Goal: Information Seeking & Learning: Learn about a topic

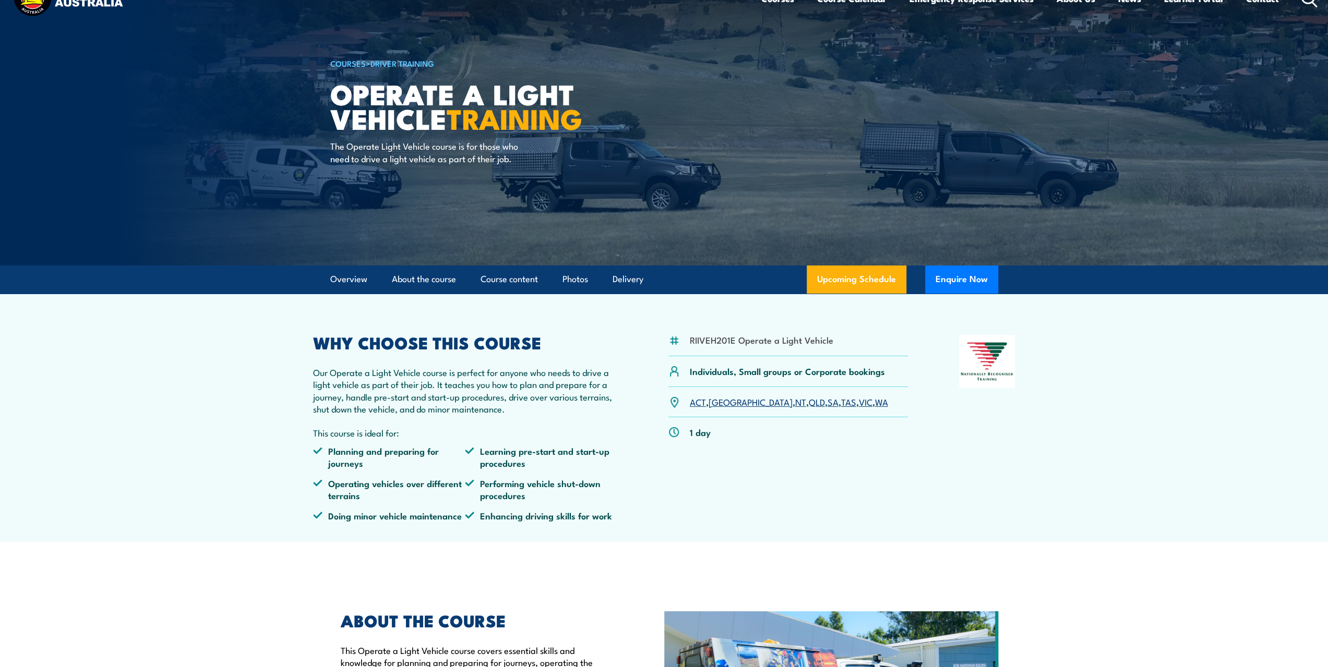
scroll to position [95, 0]
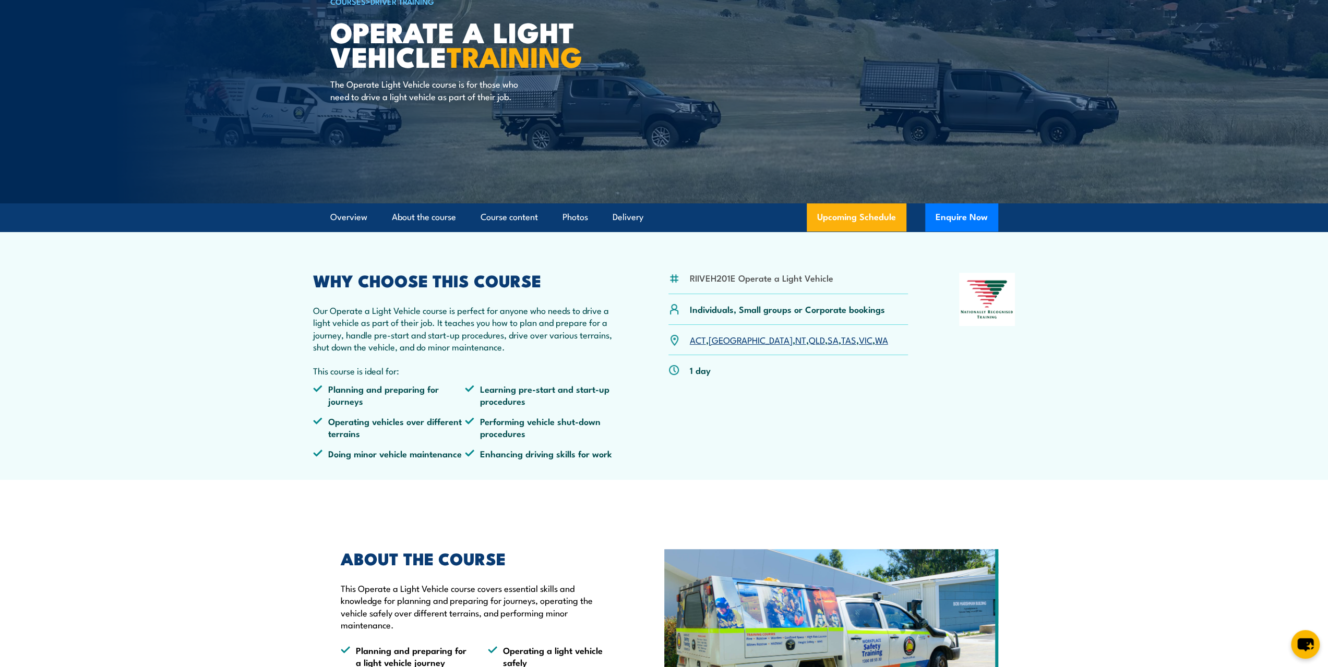
click at [720, 339] on link "[GEOGRAPHIC_DATA]" at bounding box center [751, 339] width 84 height 13
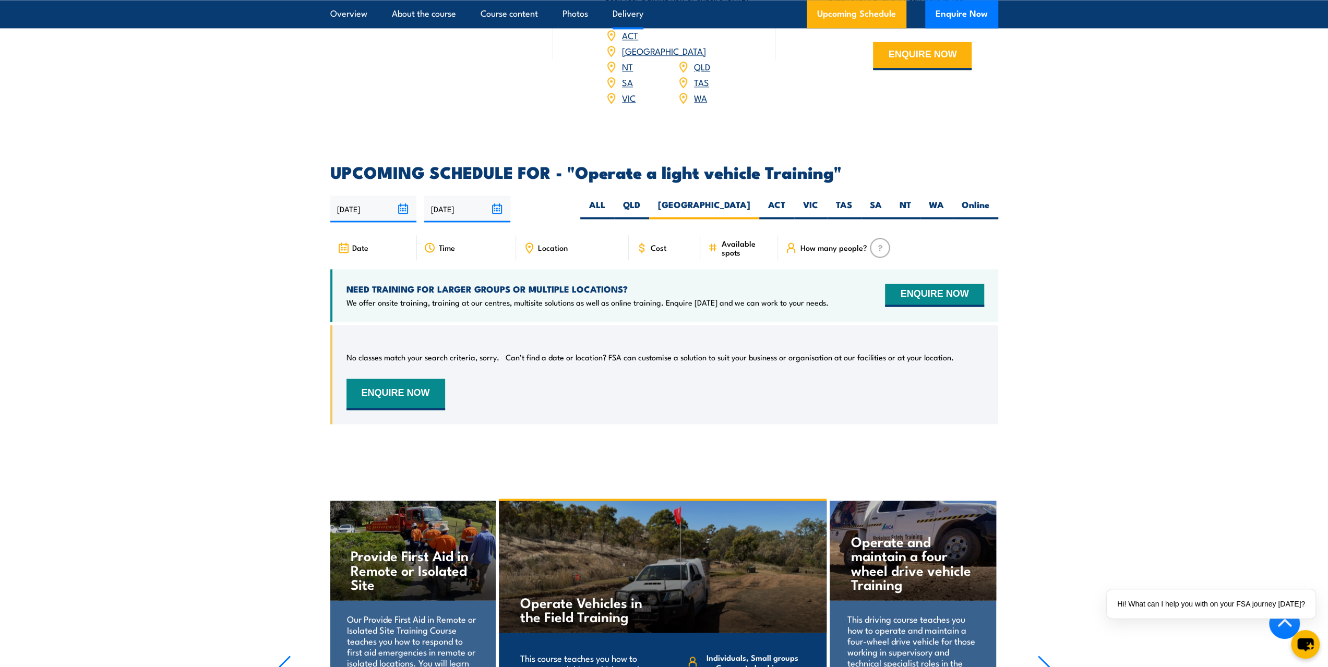
scroll to position [1331, 0]
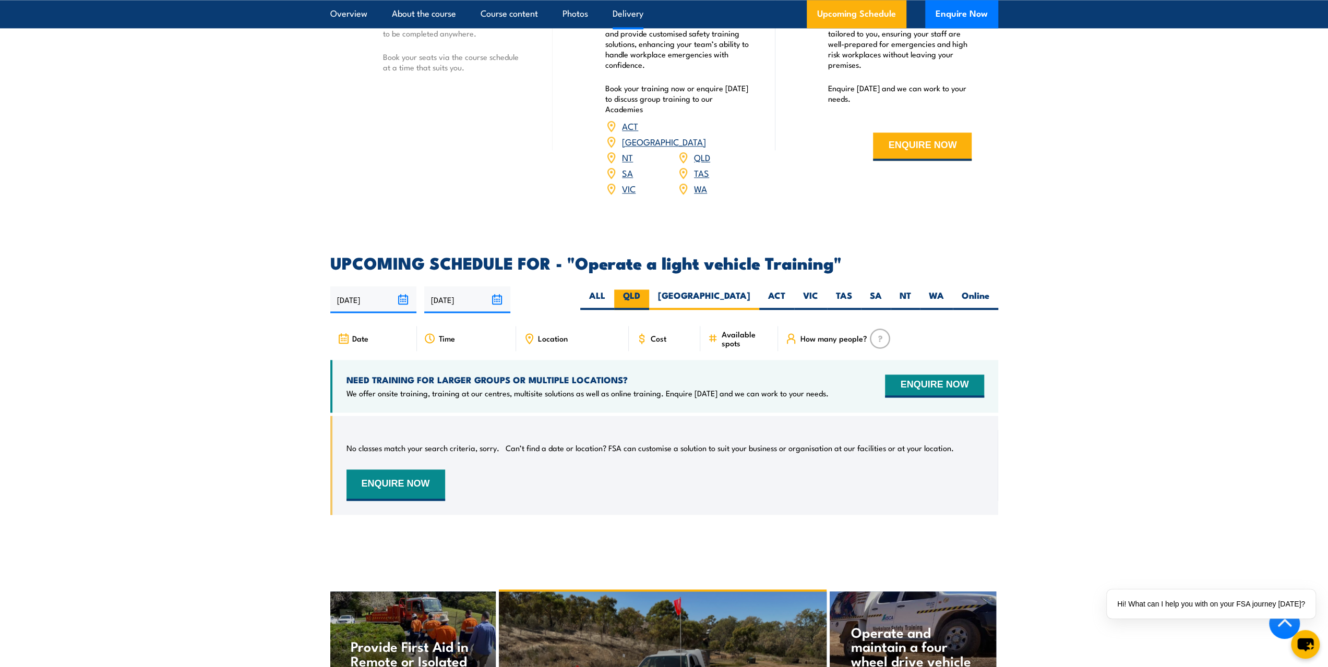
click at [649, 290] on label "QLD" at bounding box center [631, 300] width 35 height 20
click at [647, 290] on input "QLD" at bounding box center [643, 293] width 7 height 7
radio input "true"
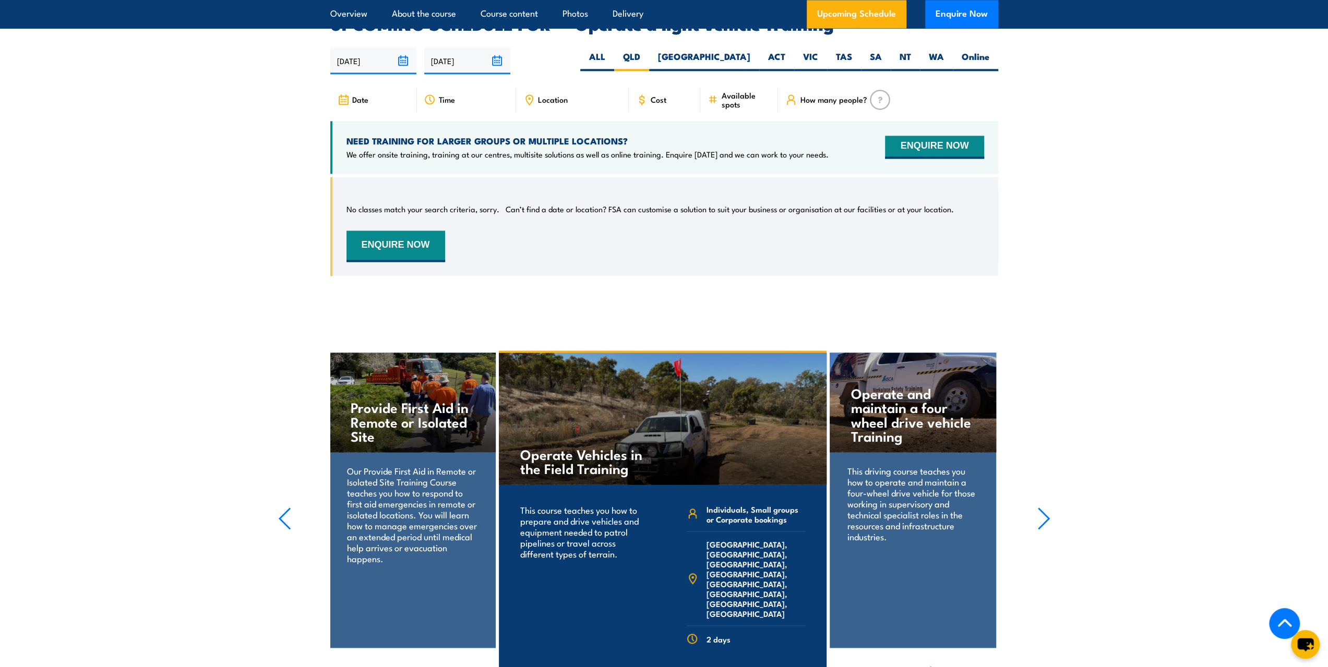
click at [639, 94] on icon at bounding box center [641, 99] width 11 height 11
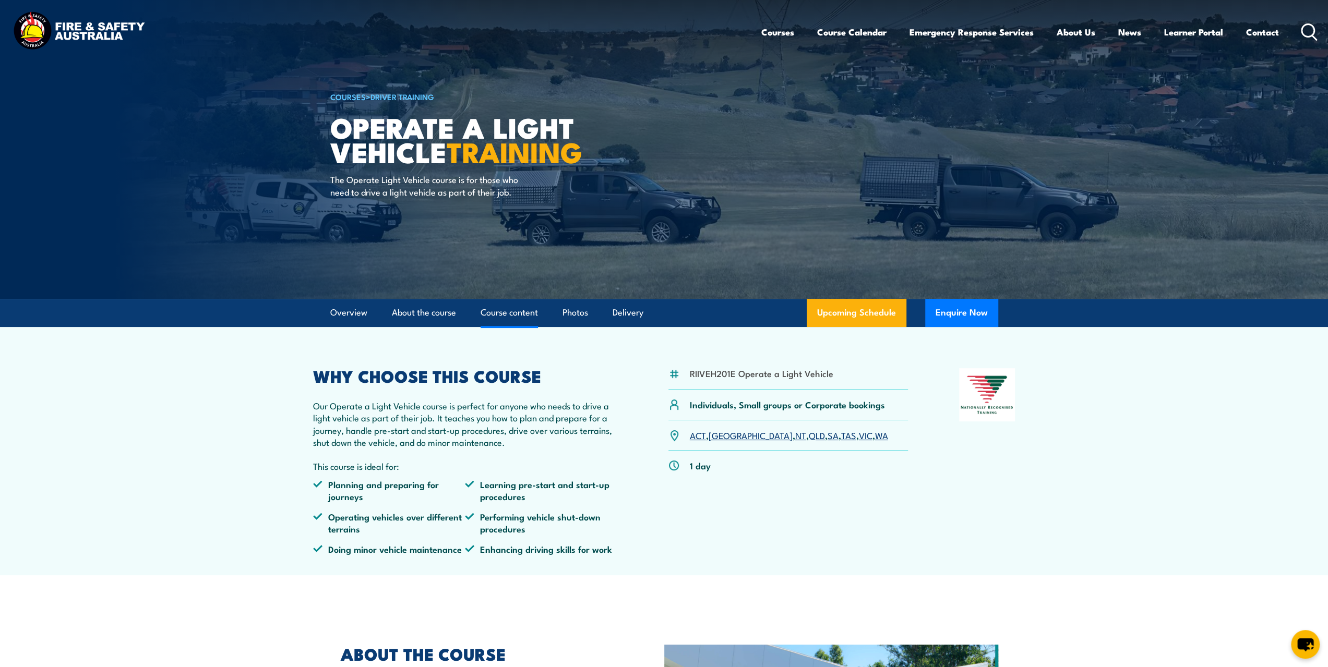
click at [504, 315] on link "Course content" at bounding box center [509, 313] width 57 height 28
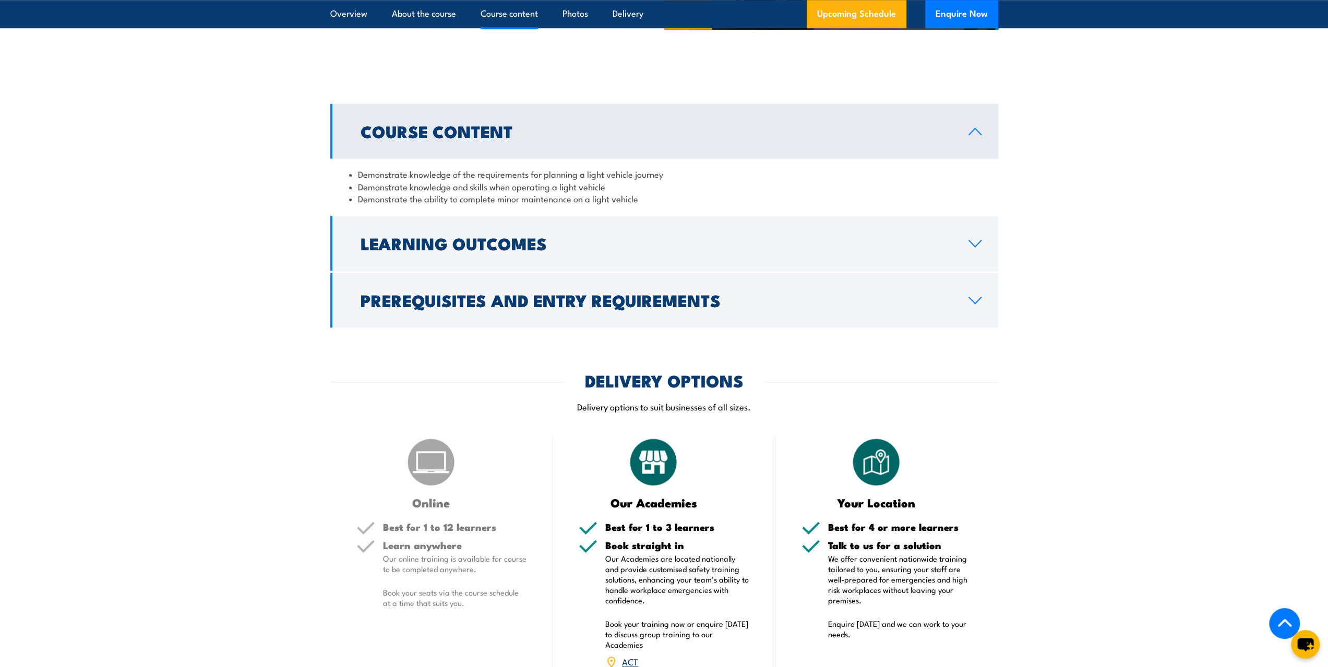
scroll to position [786, 0]
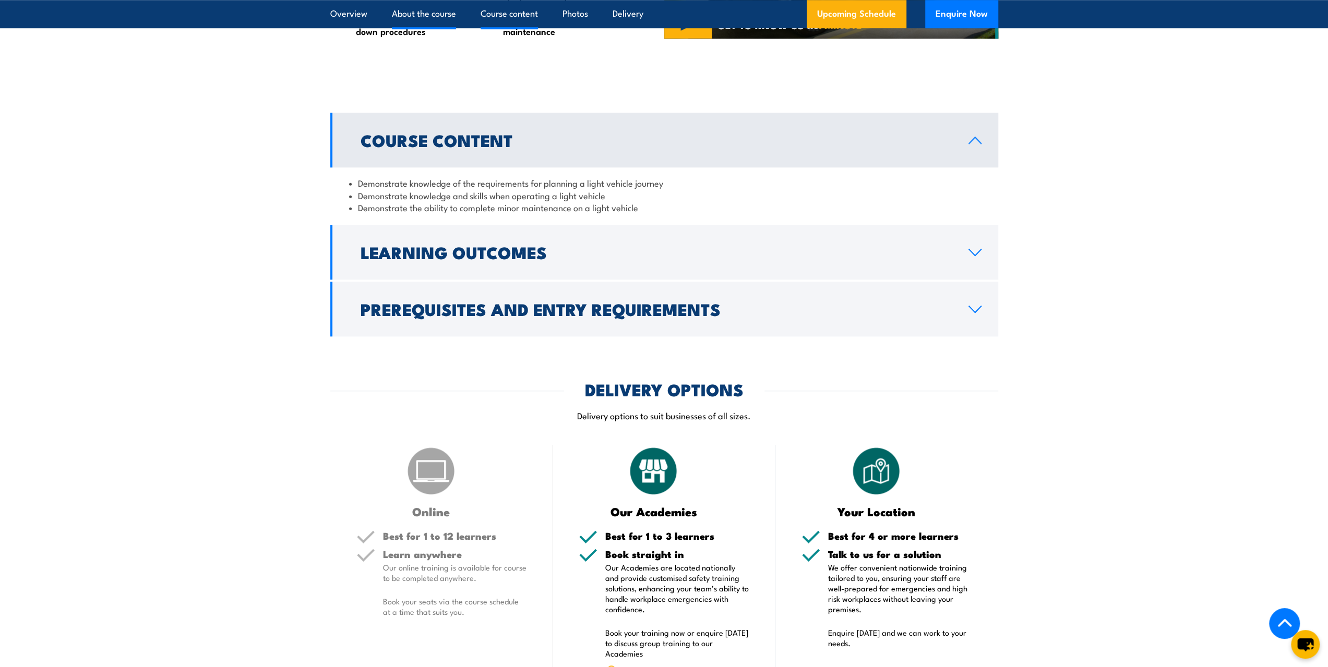
click at [422, 11] on link "About the course" at bounding box center [424, 14] width 64 height 28
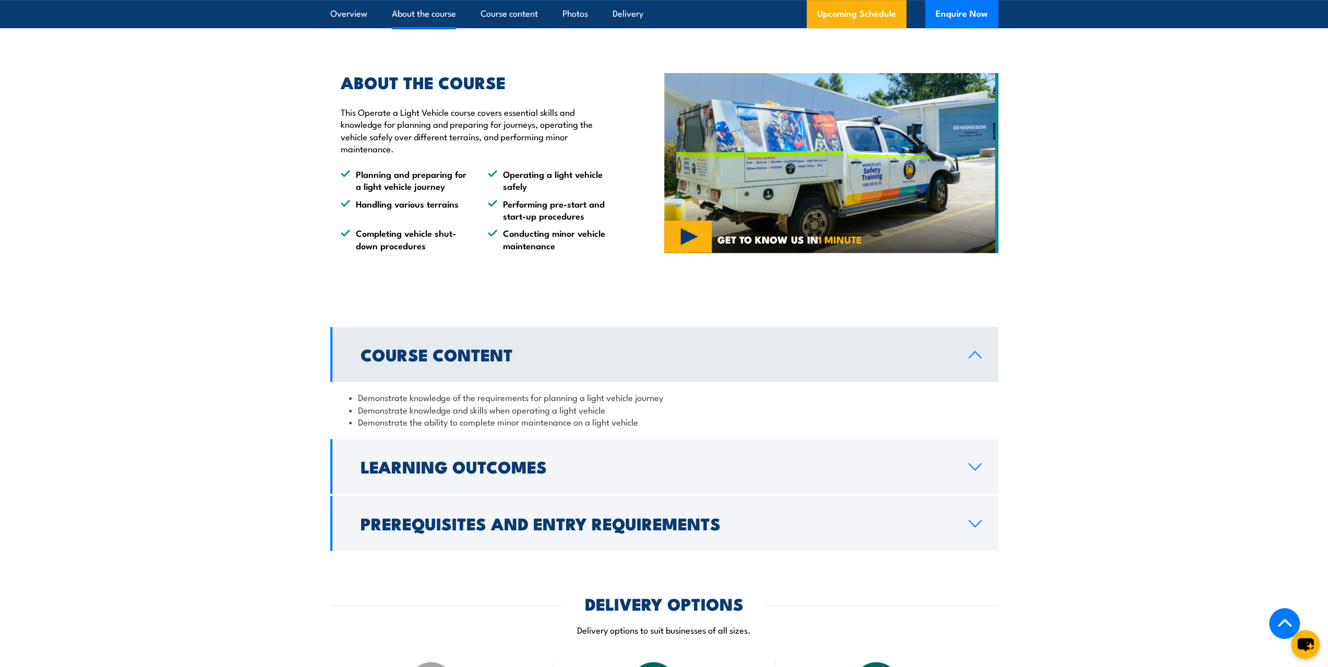
scroll to position [575, 0]
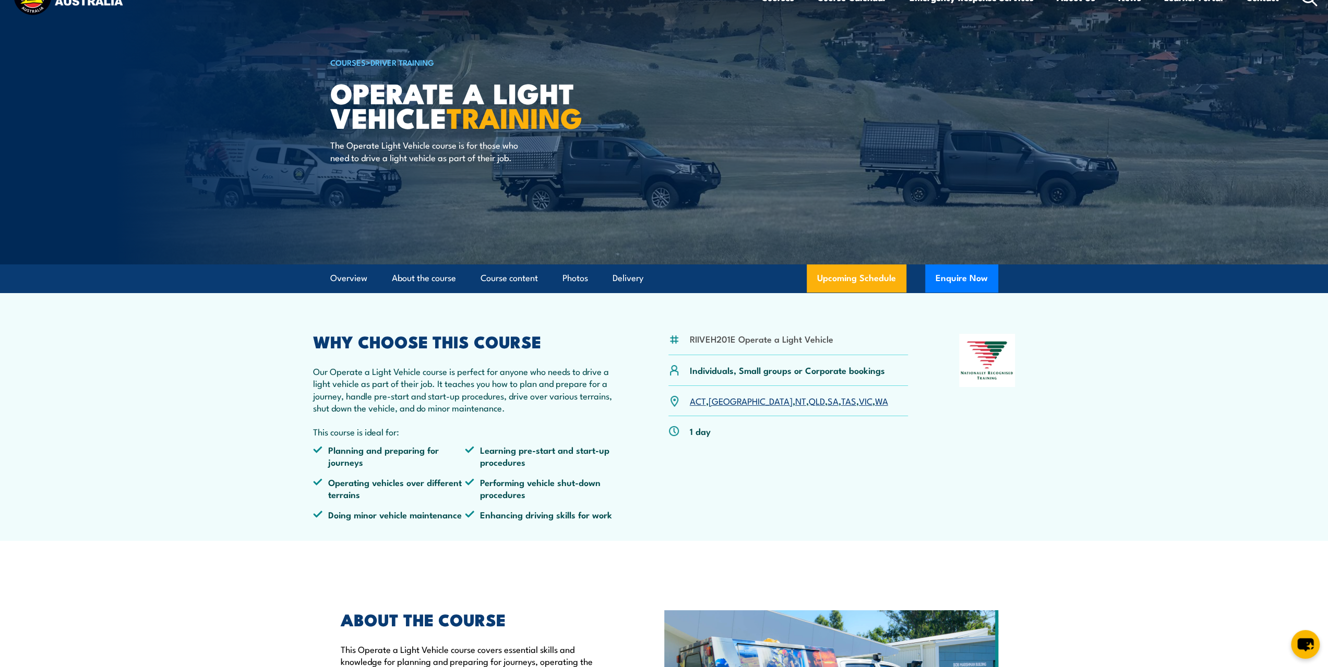
scroll to position [34, 0]
